Goal: Transaction & Acquisition: Purchase product/service

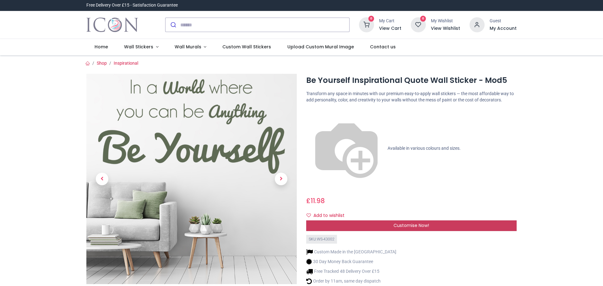
click at [407, 222] on span "Customise Now!" at bounding box center [410, 225] width 35 height 6
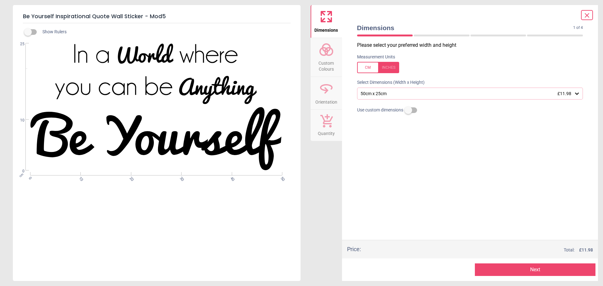
click at [325, 58] on span "Custom Colours" at bounding box center [326, 64] width 30 height 15
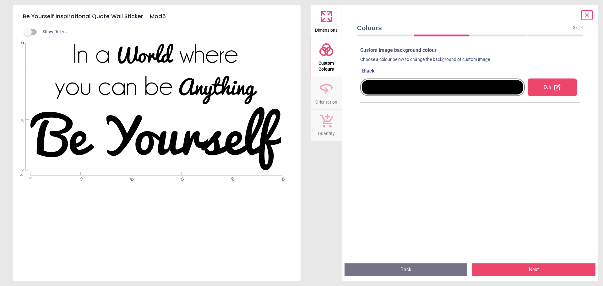
click at [546, 86] on div "Edit" at bounding box center [551, 87] width 49 height 18
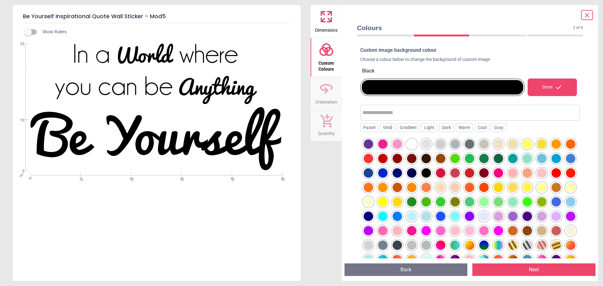
click at [387, 173] on div at bounding box center [382, 172] width 9 height 9
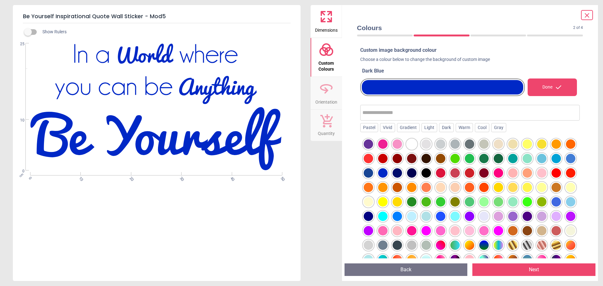
click at [541, 267] on button "Next" at bounding box center [533, 269] width 123 height 13
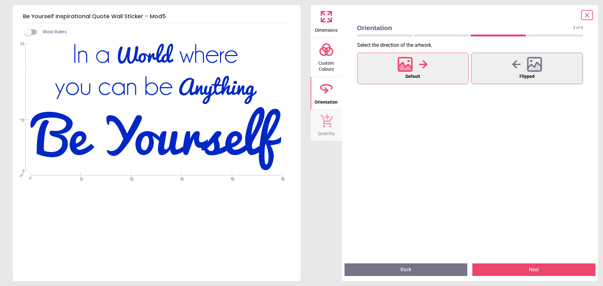
click at [327, 121] on icon at bounding box center [326, 121] width 13 height 14
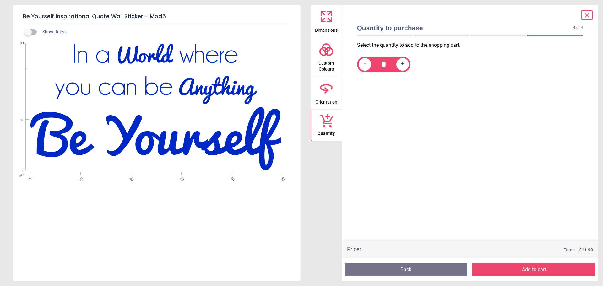
click at [332, 19] on icon at bounding box center [326, 16] width 15 height 15
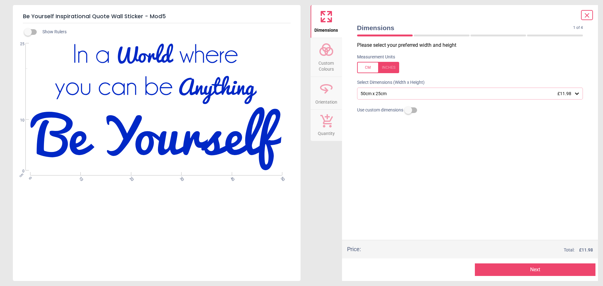
click at [577, 94] on icon at bounding box center [577, 93] width 6 height 6
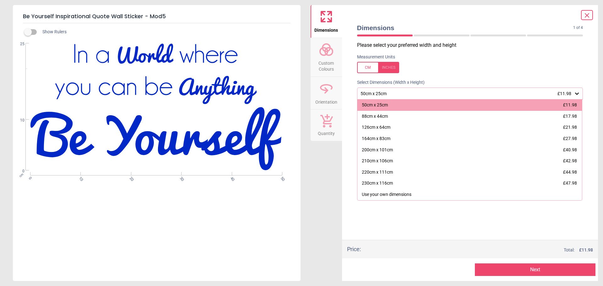
click at [577, 94] on icon at bounding box center [577, 93] width 6 height 6
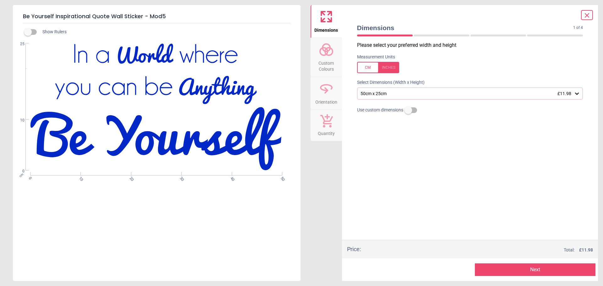
click at [535, 270] on button "Next" at bounding box center [535, 269] width 121 height 13
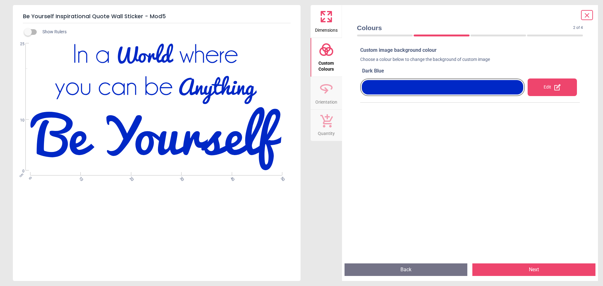
click at [541, 271] on button "Next" at bounding box center [533, 269] width 123 height 13
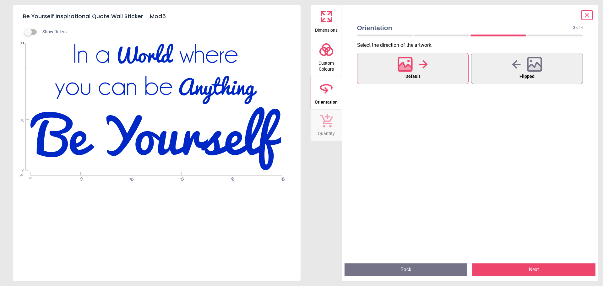
click at [587, 15] on icon at bounding box center [587, 15] width 4 height 4
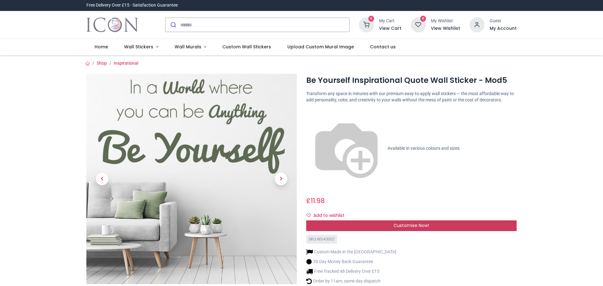
click at [420, 222] on span "Customise Now!" at bounding box center [410, 225] width 35 height 6
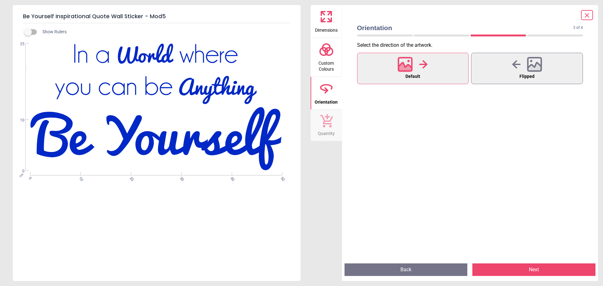
click at [328, 52] on icon at bounding box center [326, 49] width 15 height 15
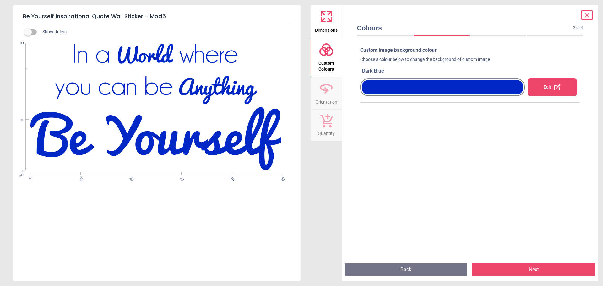
click at [524, 270] on button "Next" at bounding box center [533, 269] width 123 height 13
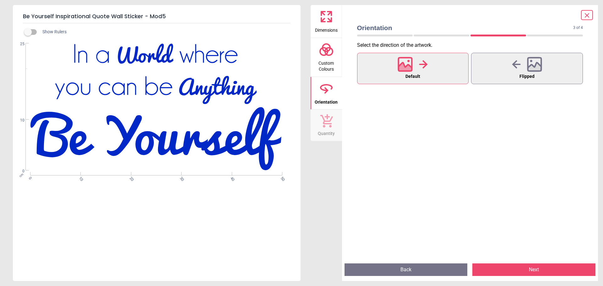
click at [524, 270] on button "Next" at bounding box center [533, 269] width 123 height 13
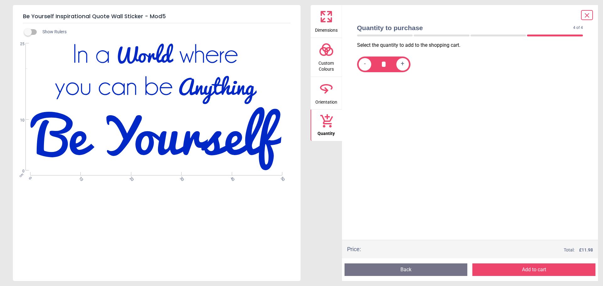
click at [524, 270] on button "Add to cart" at bounding box center [533, 269] width 123 height 13
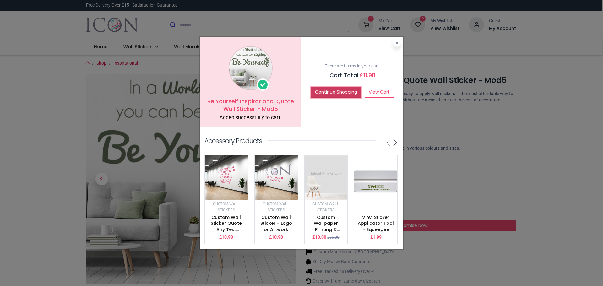
click at [332, 88] on button "Continue Shopping" at bounding box center [336, 92] width 50 height 11
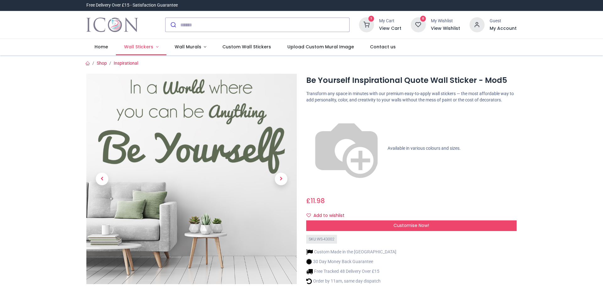
click at [138, 45] on span "Wall Stickers" at bounding box center [138, 47] width 29 height 6
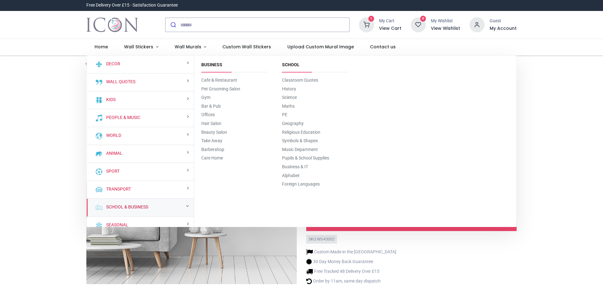
click at [132, 205] on link "School & Business" at bounding box center [126, 207] width 45 height 6
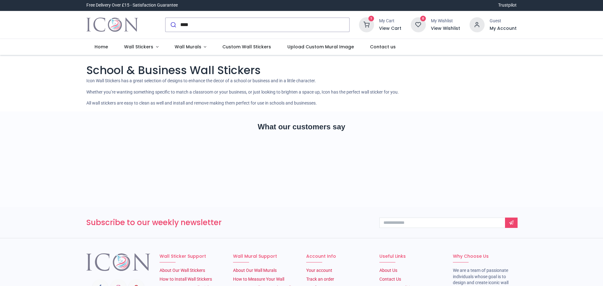
type input "*****"
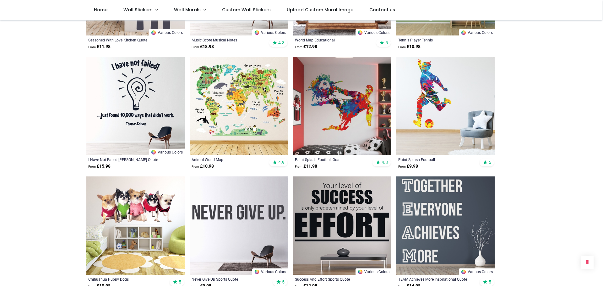
scroll to position [688, 0]
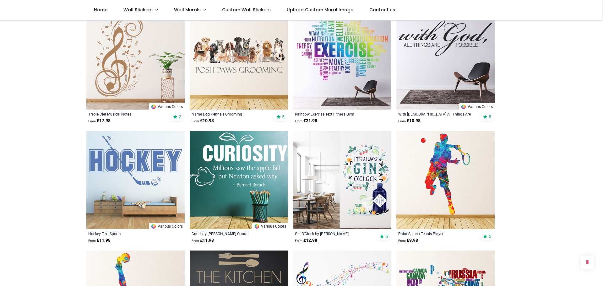
scroll to position [1339, 0]
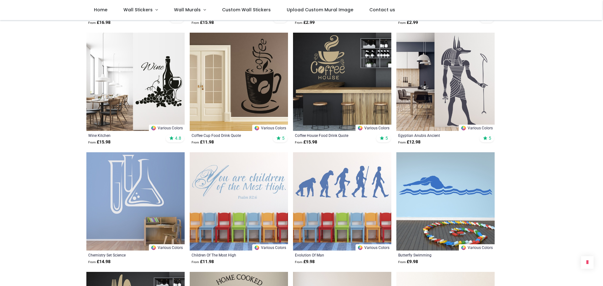
scroll to position [2358, 0]
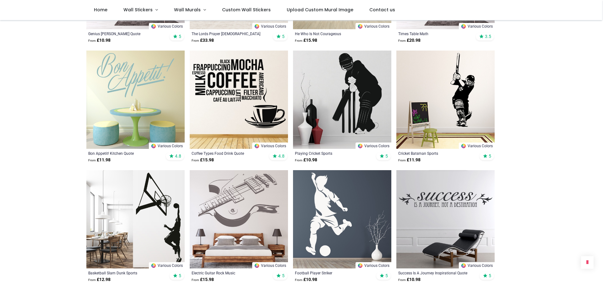
scroll to position [125, 0]
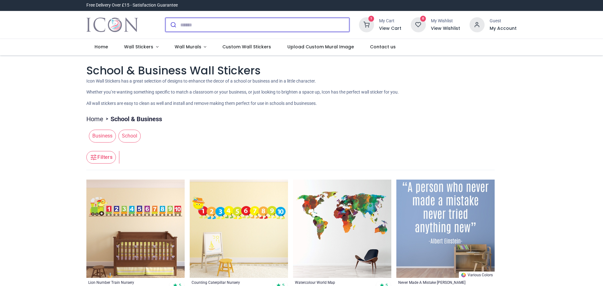
click at [212, 25] on input "search" at bounding box center [264, 25] width 169 height 14
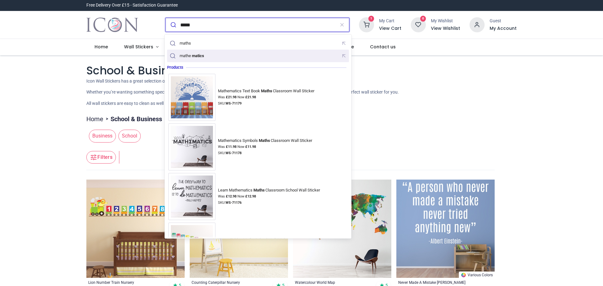
click at [199, 57] on mark "matics" at bounding box center [198, 55] width 14 height 6
type input "**********"
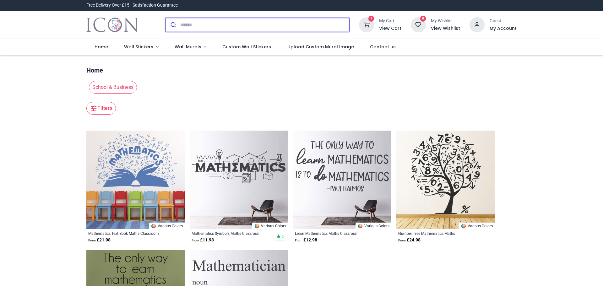
click at [207, 23] on input "search" at bounding box center [264, 25] width 169 height 14
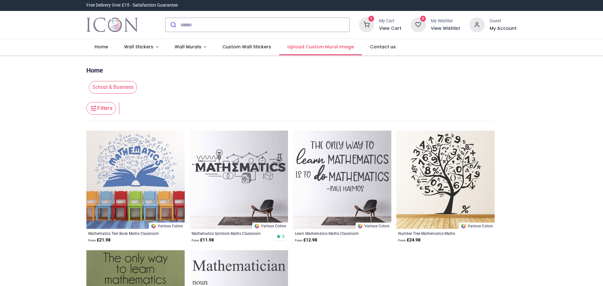
click at [306, 46] on span "Upload Custom Mural Image" at bounding box center [320, 47] width 67 height 6
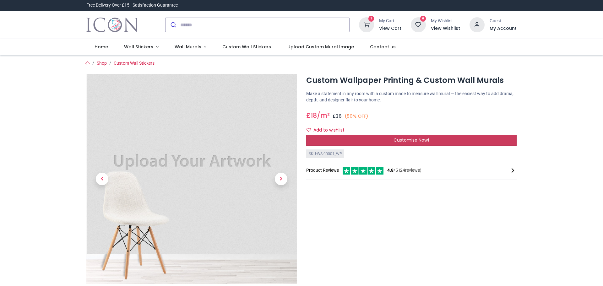
click at [418, 141] on span "Customise Now!" at bounding box center [410, 140] width 35 height 6
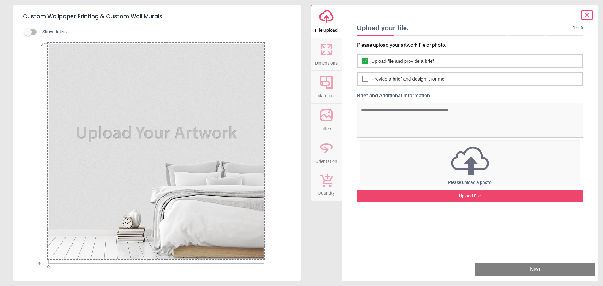
click at [470, 164] on img at bounding box center [470, 161] width 220 height 33
click at [589, 13] on icon at bounding box center [587, 16] width 8 height 8
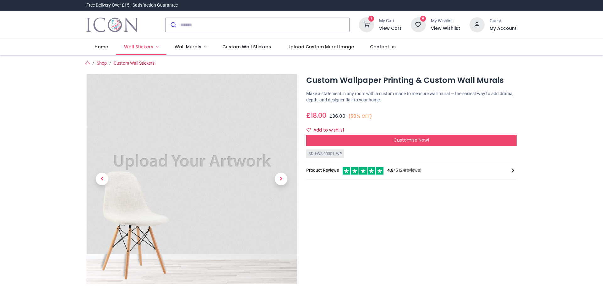
click at [142, 46] on span "Wall Stickers" at bounding box center [138, 47] width 29 height 6
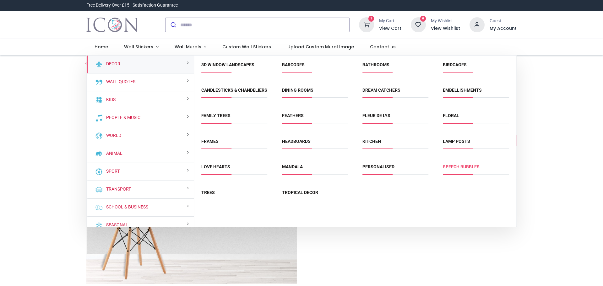
click at [458, 169] on link "Speech Bubbles" at bounding box center [461, 166] width 37 height 5
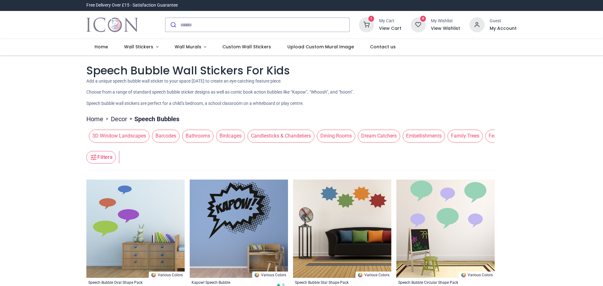
drag, startPoint x: 601, startPoint y: 45, endPoint x: 601, endPoint y: 57, distance: 12.2
click at [601, 57] on div "Login • Register Home Wall Stickers" at bounding box center [301, 143] width 603 height 286
click at [375, 137] on span "Dream Catchers" at bounding box center [379, 136] width 42 height 13
click at [374, 135] on span "Dream Catchers" at bounding box center [379, 136] width 42 height 13
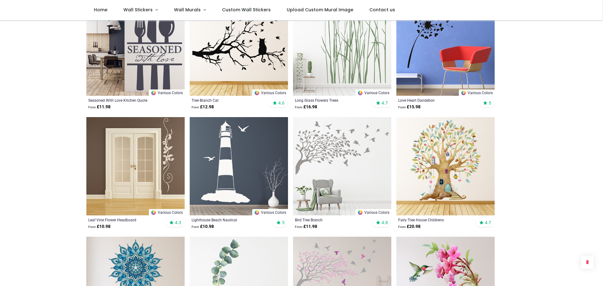
scroll to position [542, 0]
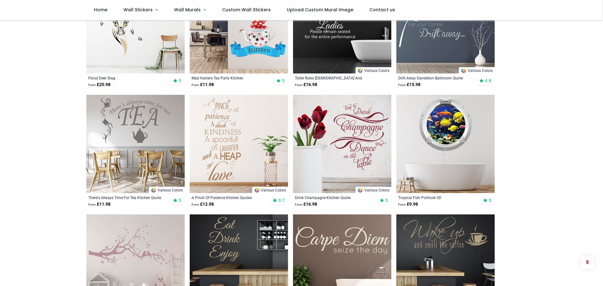
scroll to position [1174, 0]
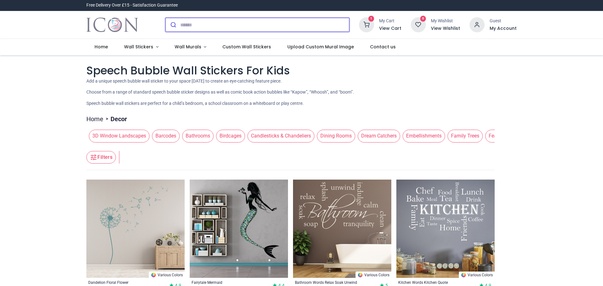
click at [203, 27] on input "search" at bounding box center [264, 25] width 169 height 14
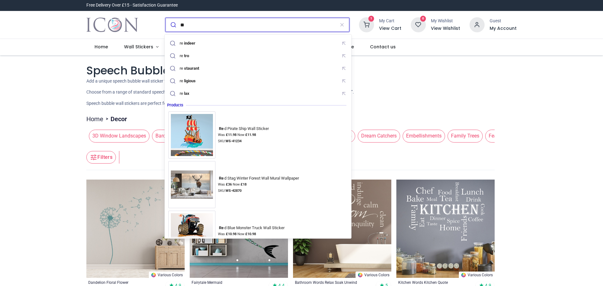
type input "*"
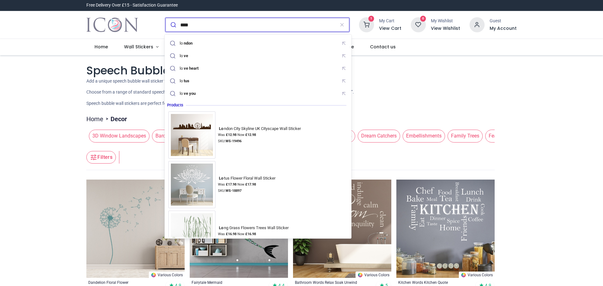
type input "****"
click at [165, 18] on button "submit" at bounding box center [172, 25] width 15 height 14
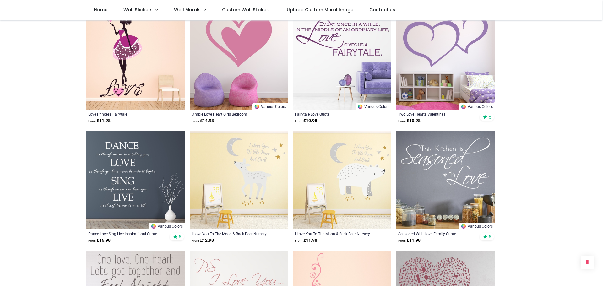
scroll to position [575, 0]
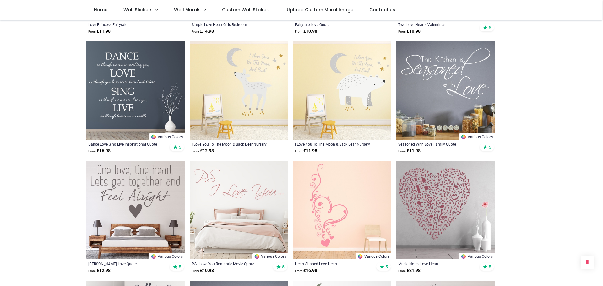
scroll to position [664, 0]
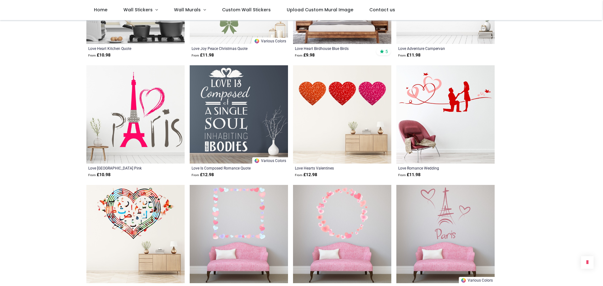
scroll to position [1530, 0]
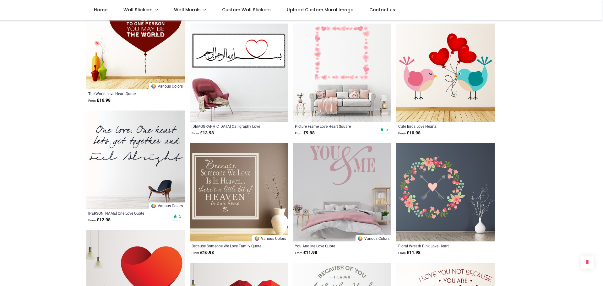
scroll to position [2235, 0]
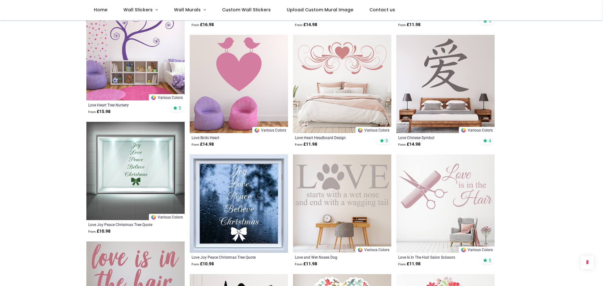
scroll to position [3042, 0]
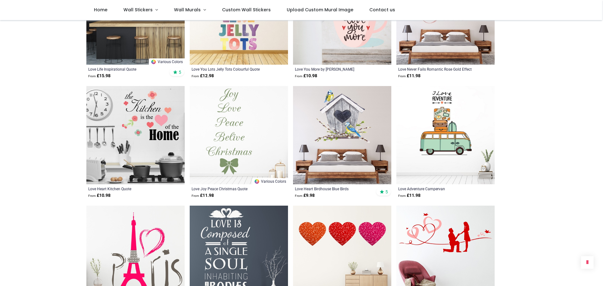
scroll to position [126, 0]
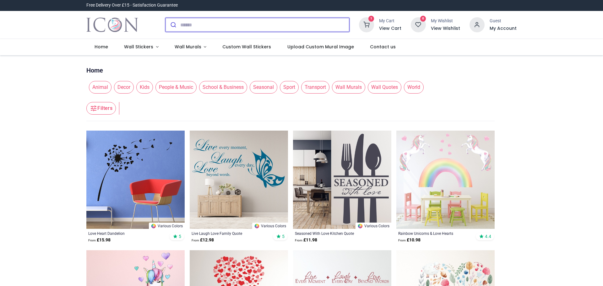
click at [243, 21] on input "search" at bounding box center [264, 25] width 169 height 14
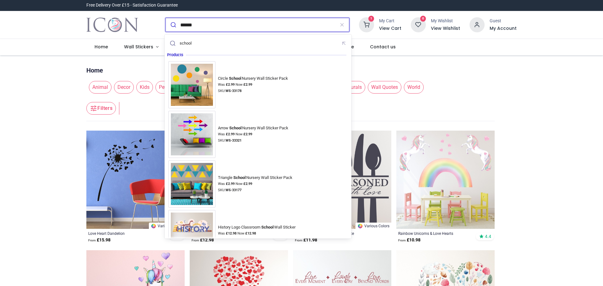
type input "******"
click at [165, 18] on button "submit" at bounding box center [172, 25] width 15 height 14
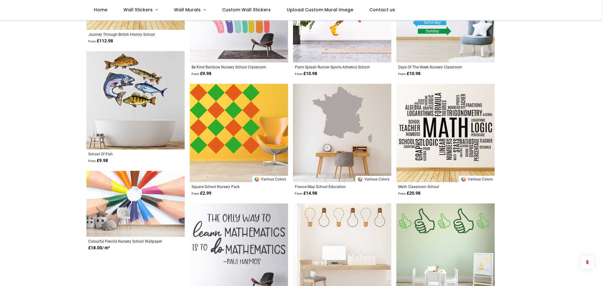
scroll to position [614, 0]
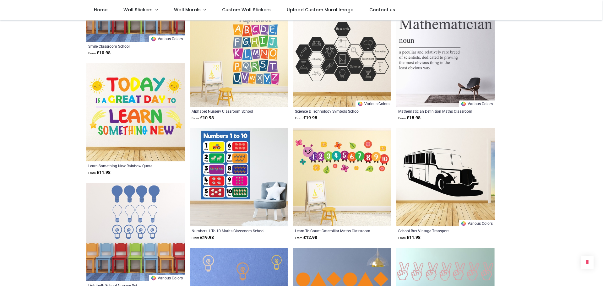
scroll to position [1417, 0]
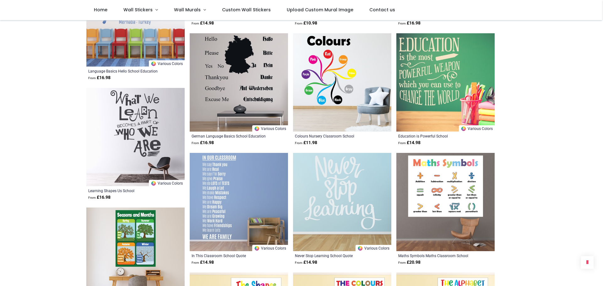
scroll to position [2090, 0]
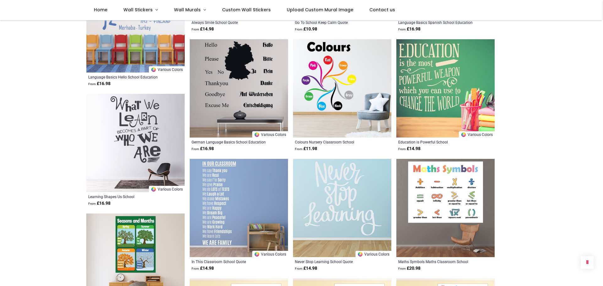
click at [442, 87] on img at bounding box center [445, 88] width 98 height 98
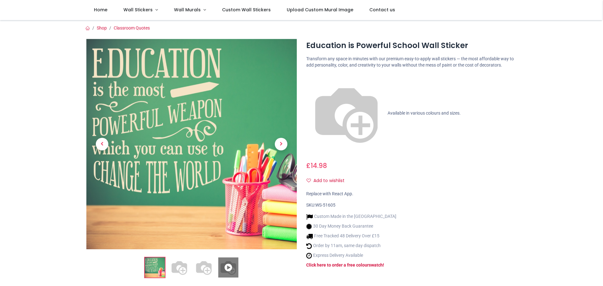
scroll to position [42, 0]
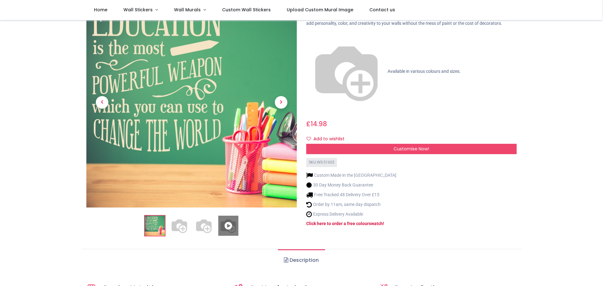
click at [420, 146] on span "Customise Now!" at bounding box center [410, 149] width 35 height 6
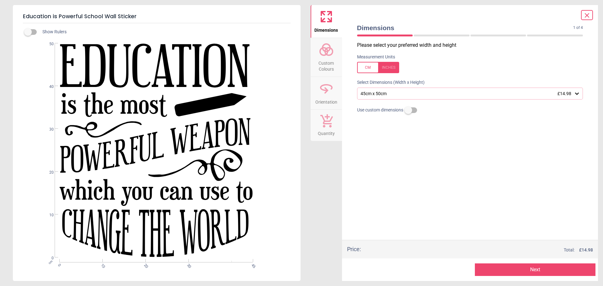
click at [325, 57] on icon at bounding box center [326, 49] width 15 height 15
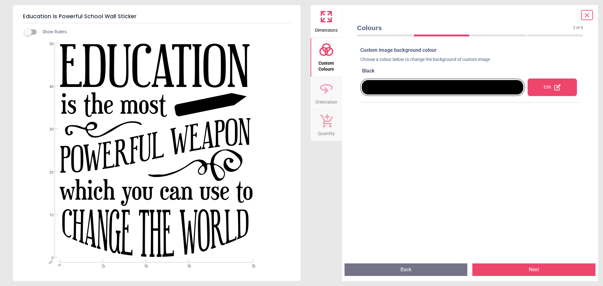
click at [543, 87] on div "Edit" at bounding box center [551, 87] width 49 height 18
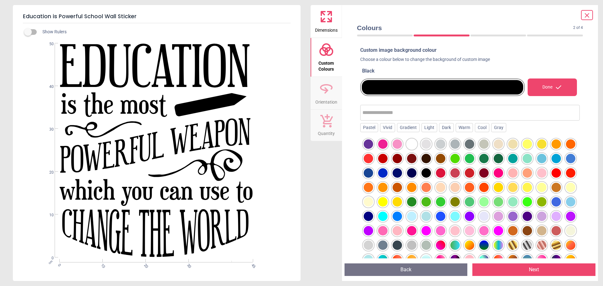
click at [387, 203] on div at bounding box center [382, 201] width 9 height 9
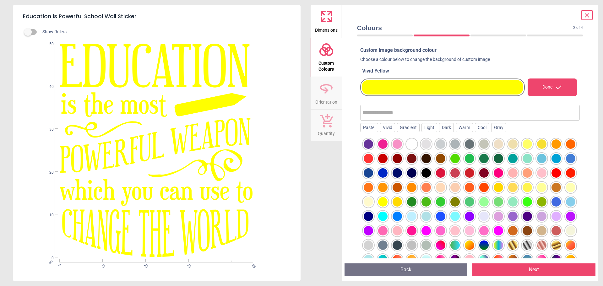
click at [402, 201] on div at bounding box center [396, 201] width 9 height 9
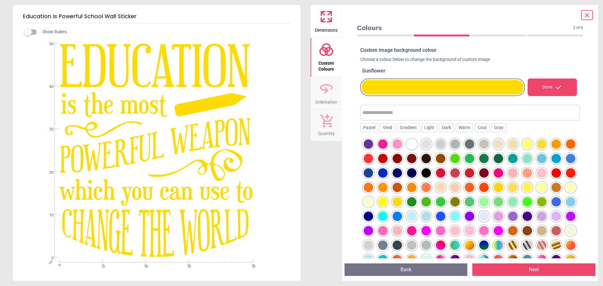
click at [541, 269] on button "Next" at bounding box center [533, 269] width 123 height 13
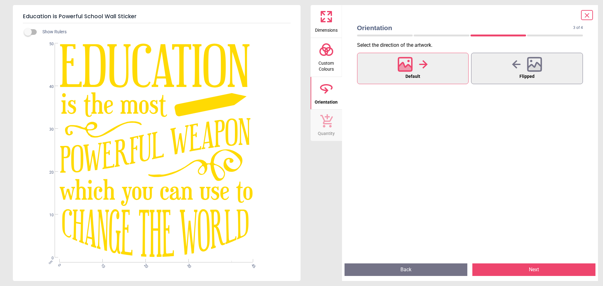
click at [541, 269] on button "Next" at bounding box center [533, 269] width 123 height 13
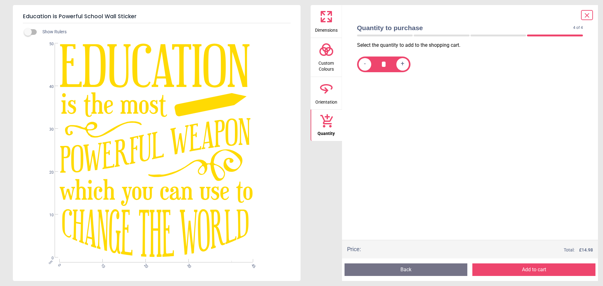
click at [541, 269] on button "Add to cart" at bounding box center [533, 269] width 123 height 13
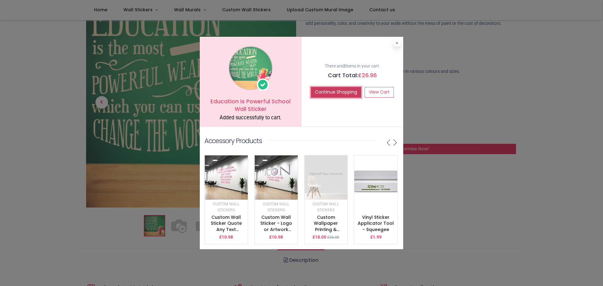
click at [338, 88] on button "Continue Shopping" at bounding box center [336, 92] width 50 height 11
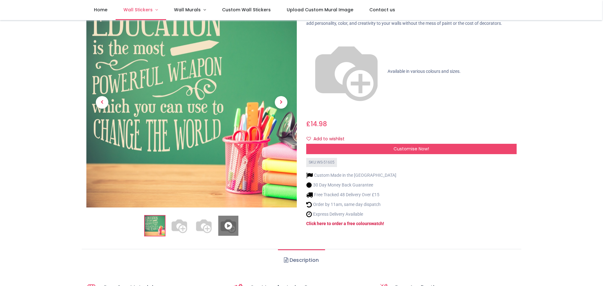
click at [140, 9] on span "Wall Stickers" at bounding box center [137, 10] width 29 height 6
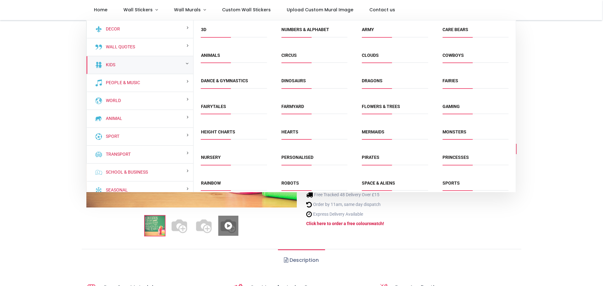
click at [124, 64] on div "Kids" at bounding box center [139, 65] width 107 height 18
click at [128, 65] on div "Kids" at bounding box center [139, 65] width 107 height 18
click at [132, 65] on div "Kids" at bounding box center [139, 65] width 107 height 18
click at [186, 63] on small at bounding box center [187, 63] width 3 height 4
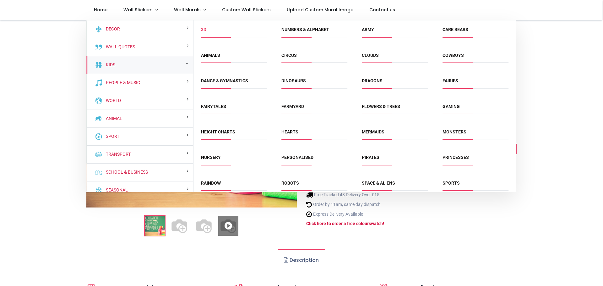
click at [206, 32] on link "3D" at bounding box center [203, 29] width 5 height 5
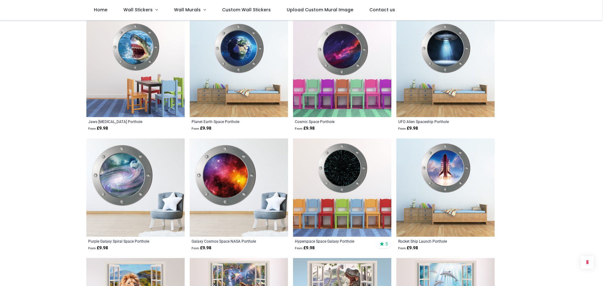
scroll to position [1400, 0]
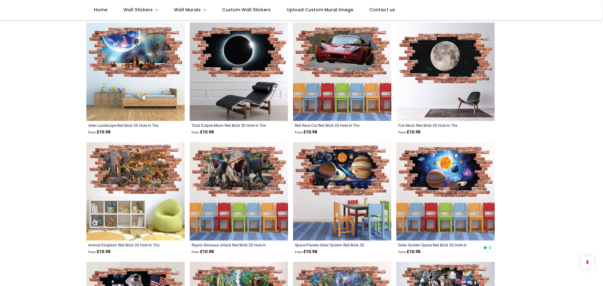
scroll to position [2233, 0]
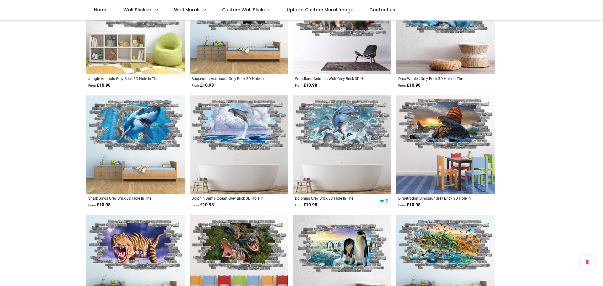
scroll to position [3335, 0]
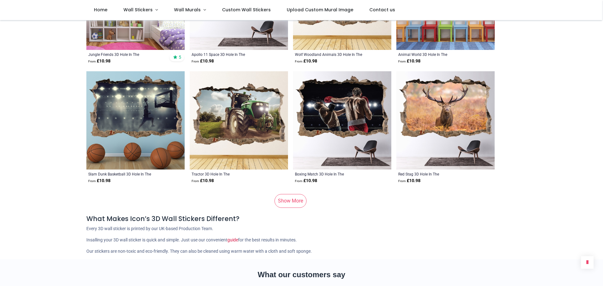
scroll to position [4247, 0]
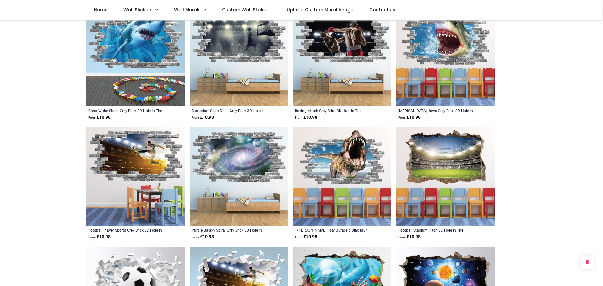
scroll to position [529, 0]
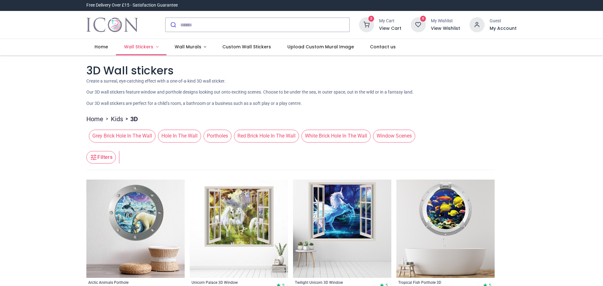
click at [143, 45] on span "Wall Stickers" at bounding box center [138, 47] width 29 height 6
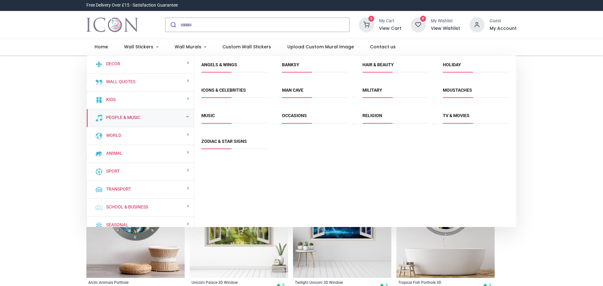
click at [121, 116] on link "People & Music" at bounding box center [122, 118] width 37 height 6
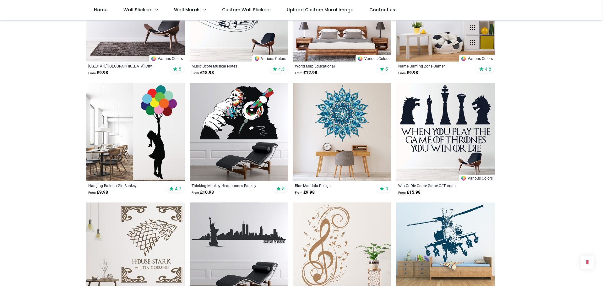
scroll to position [343, 0]
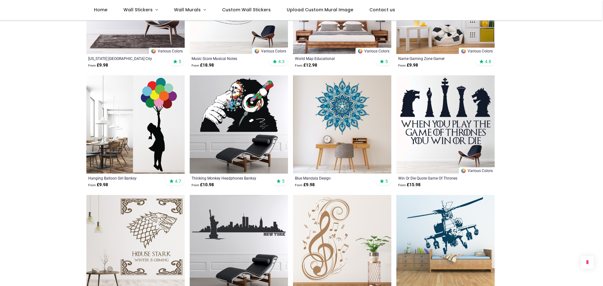
click at [165, 137] on img at bounding box center [135, 124] width 98 height 98
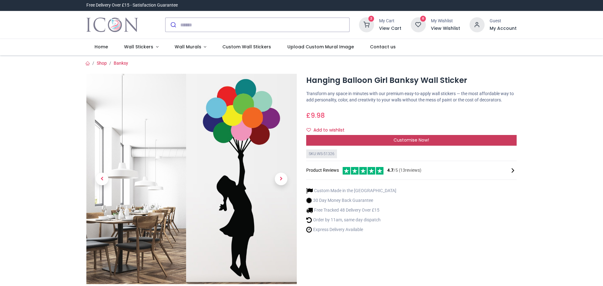
click at [409, 140] on span "Customise Now!" at bounding box center [410, 140] width 35 height 6
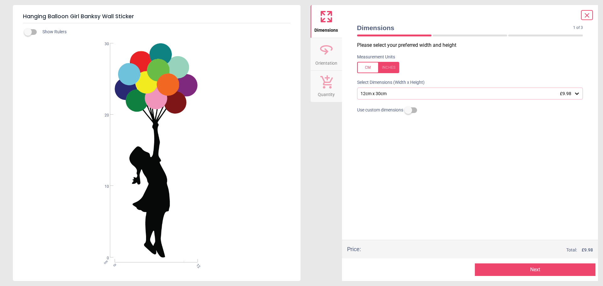
click at [325, 51] on icon at bounding box center [326, 49] width 11 height 6
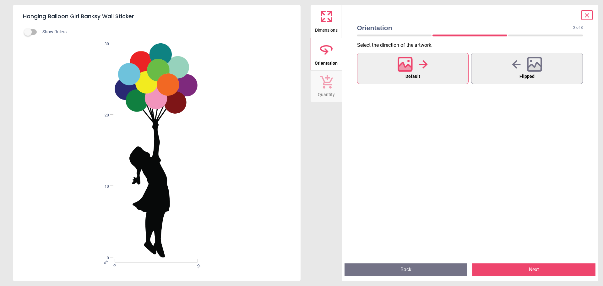
click at [326, 87] on icon at bounding box center [326, 82] width 13 height 14
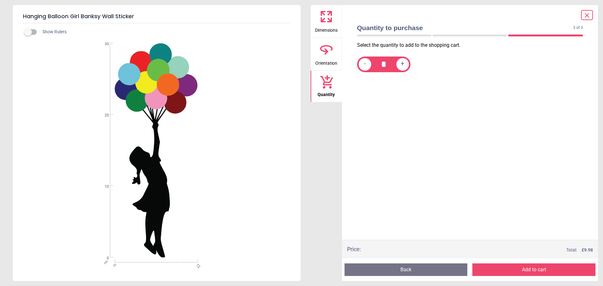
click at [404, 64] on span "+" at bounding box center [402, 64] width 3 height 8
type input "*"
click at [543, 268] on button "Add to cart" at bounding box center [533, 269] width 123 height 13
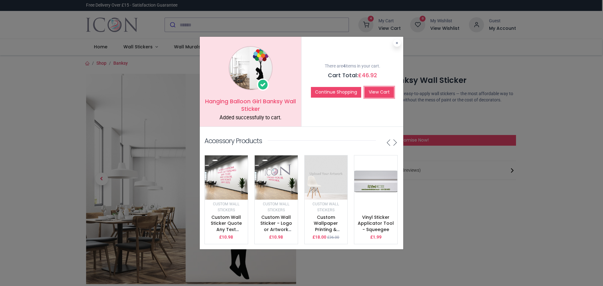
click at [379, 87] on link "View Cart" at bounding box center [378, 92] width 29 height 11
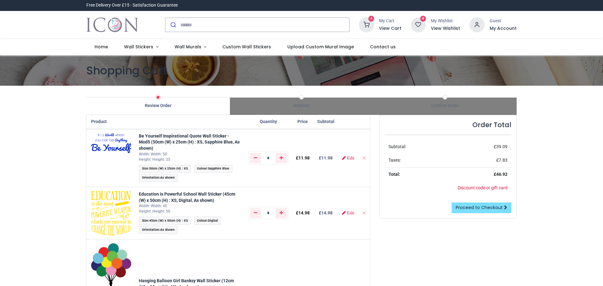
scroll to position [29, 0]
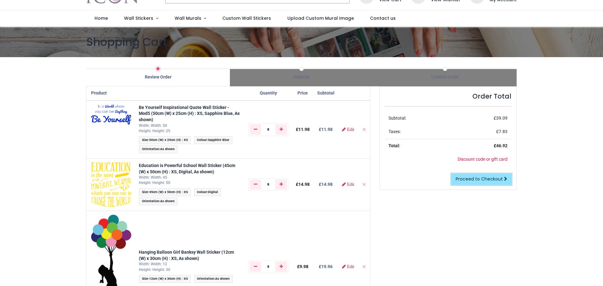
click at [490, 179] on span "Proceed to Checkout" at bounding box center [479, 179] width 47 height 6
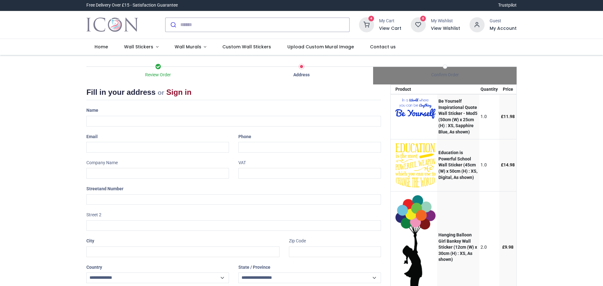
click at [179, 92] on link "Sign in" at bounding box center [178, 92] width 25 height 8
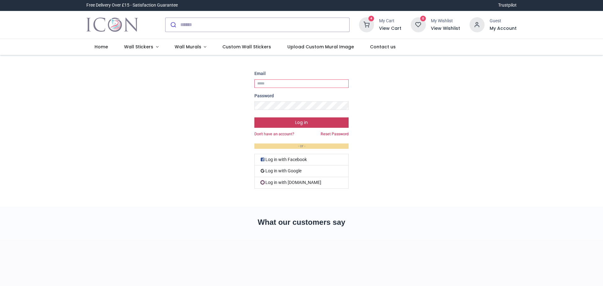
type input "**********"
click at [299, 123] on button "Log in" at bounding box center [301, 122] width 94 height 11
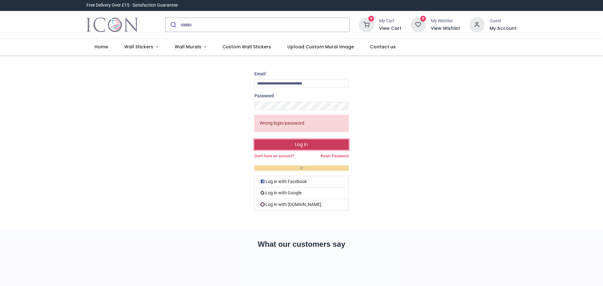
click at [293, 144] on button "Log in" at bounding box center [301, 144] width 94 height 11
click at [214, 109] on div "**********" at bounding box center [301, 142] width 603 height 142
click at [254, 139] on button "Log in" at bounding box center [301, 144] width 94 height 11
click at [235, 107] on div "**********" at bounding box center [301, 142] width 603 height 142
click at [254, 139] on button "Log in" at bounding box center [301, 144] width 94 height 11
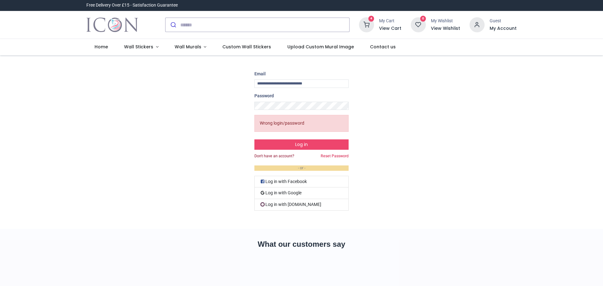
click at [275, 156] on link "Don't have an account?" at bounding box center [274, 156] width 40 height 5
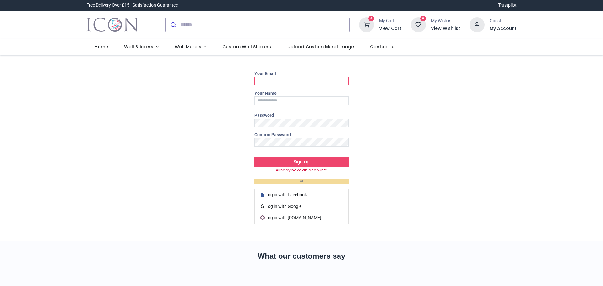
type input "**********"
click at [494, 24] on div "Guest" at bounding box center [502, 21] width 27 height 6
click at [494, 28] on h6 "My Account" at bounding box center [502, 28] width 27 height 6
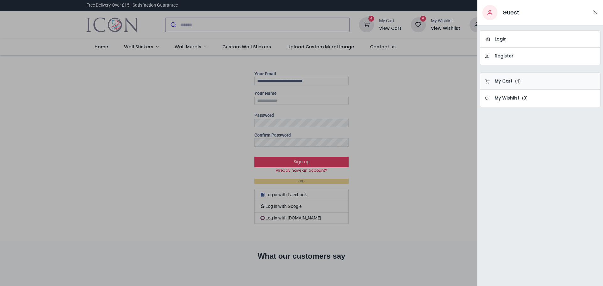
click at [504, 79] on h6 "My Cart" at bounding box center [503, 81] width 18 height 6
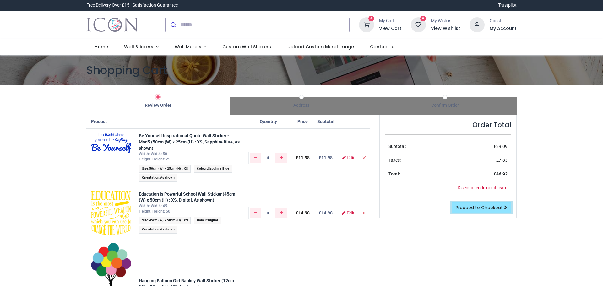
click at [490, 204] on span "Proceed to Checkout" at bounding box center [479, 207] width 47 height 6
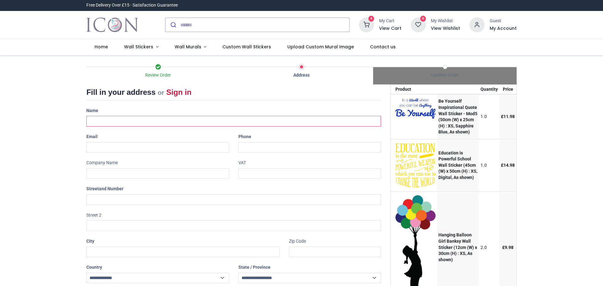
click at [130, 121] on input "text" at bounding box center [233, 121] width 294 height 11
select select "***"
click at [103, 121] on input "**********" at bounding box center [233, 121] width 294 height 11
type input "**********"
click at [105, 143] on input "email" at bounding box center [157, 147] width 143 height 11
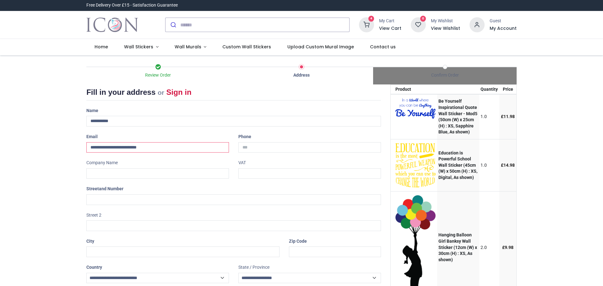
type input "**********"
click at [101, 202] on input "text" at bounding box center [233, 199] width 294 height 11
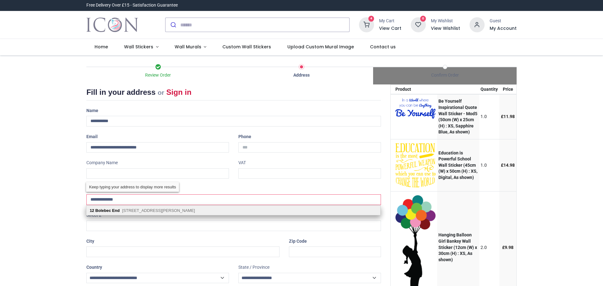
type input "**********"
click at [143, 211] on span "Pitstone, Leighton Buzzard, LU7 9JY" at bounding box center [158, 210] width 73 height 5
type input "********"
type input "*******"
select select "***"
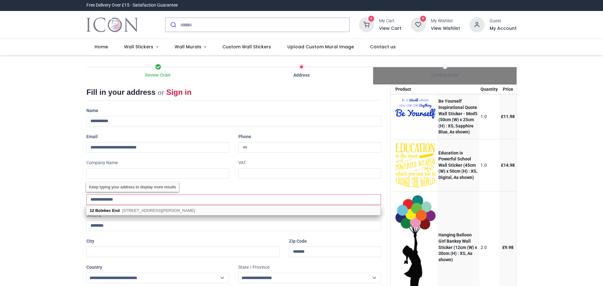
select select "***"
type input "**********"
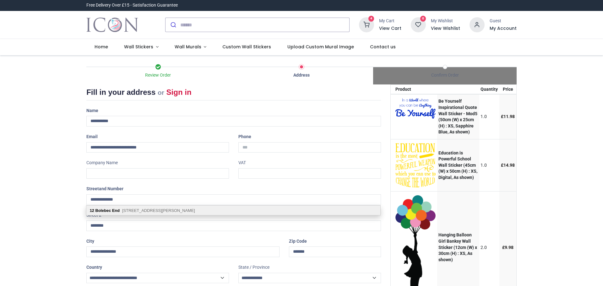
click at [164, 212] on span "Pitstone, Leighton Buzzard, LU7 9JY" at bounding box center [158, 210] width 73 height 5
select select "***"
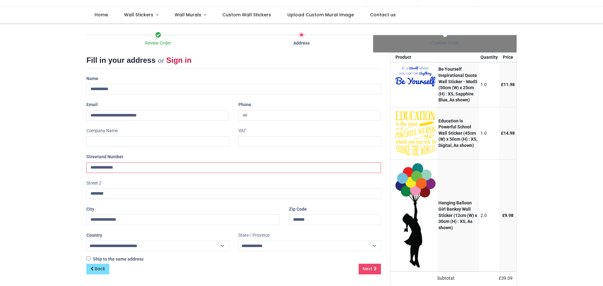
scroll to position [74, 0]
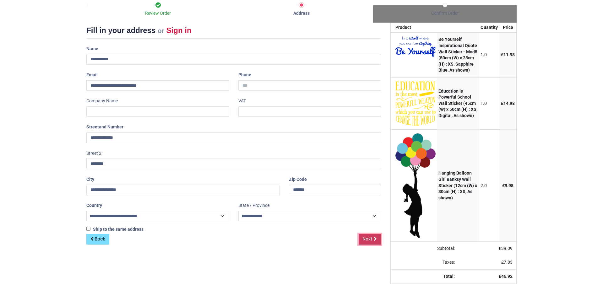
click at [366, 236] on span "Next" at bounding box center [368, 239] width 10 height 6
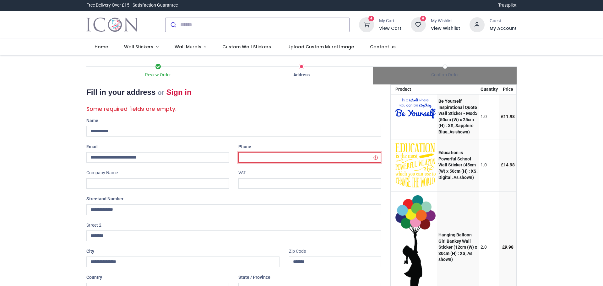
click at [258, 158] on input "tel" at bounding box center [309, 157] width 143 height 11
select select "***"
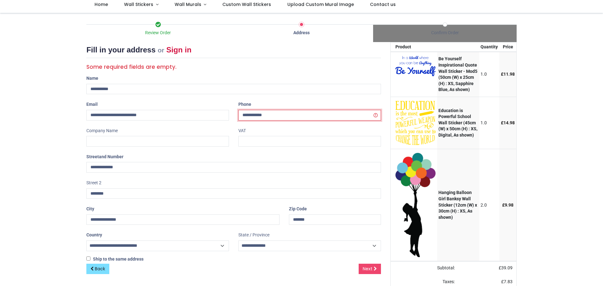
scroll to position [74, 0]
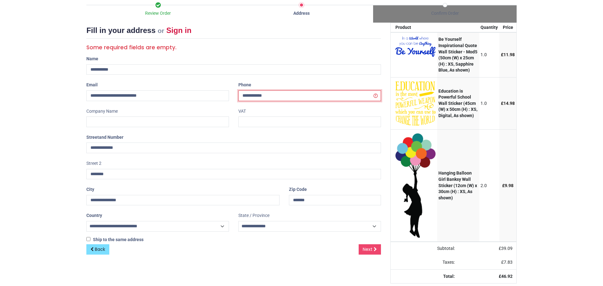
type input "**********"
click at [370, 246] on span "Next" at bounding box center [368, 249] width 10 height 6
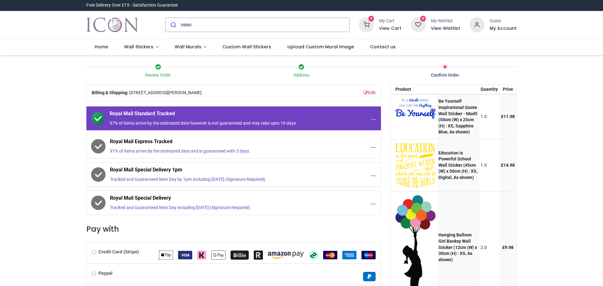
click at [94, 136] on div "Royal Mail Express Tracked 97% of items arrive by the estimated date and is gua…" at bounding box center [233, 146] width 294 height 24
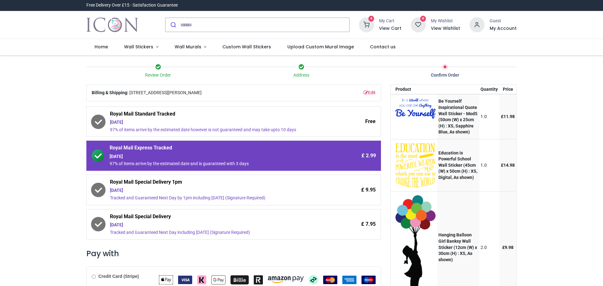
click at [160, 116] on span "Royal Mail Standard Tracked" at bounding box center [216, 115] width 213 height 9
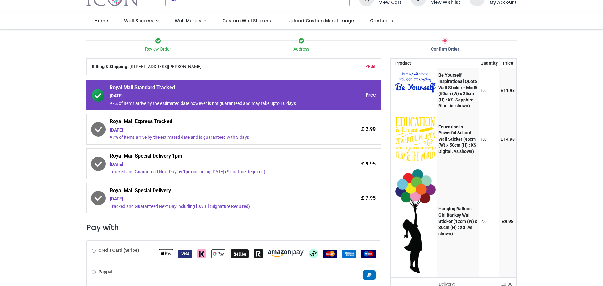
scroll to position [109, 0]
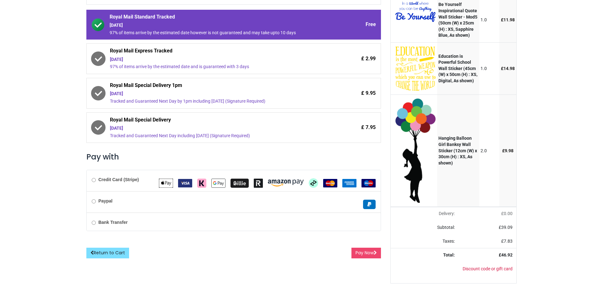
click at [95, 177] on label "Credit Card (Stripe)" at bounding box center [115, 180] width 47 height 6
click at [362, 248] on button "Pay Now" at bounding box center [366, 253] width 30 height 11
